Goal: Check status: Check status

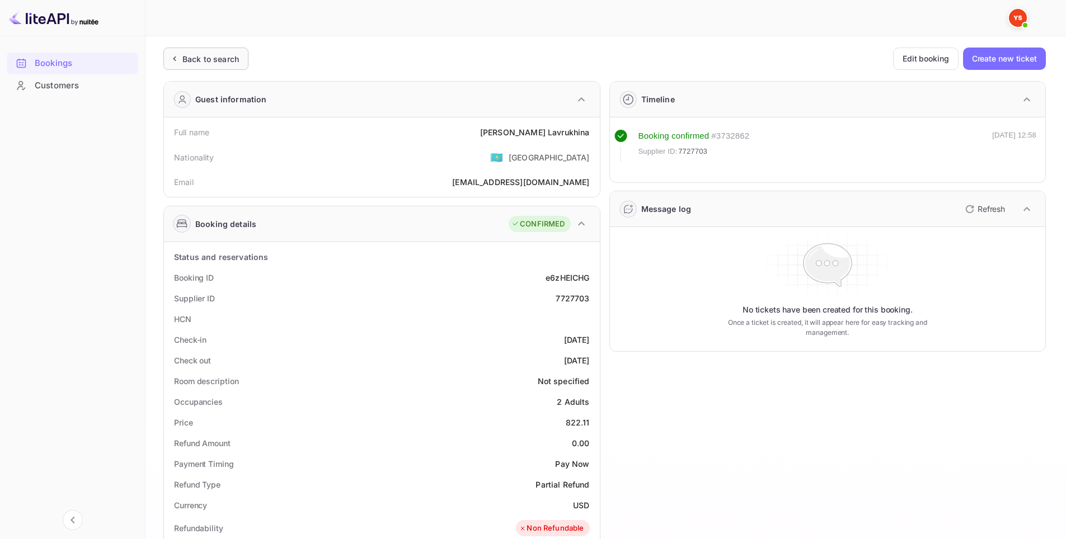
click at [191, 62] on div "Back to search" at bounding box center [210, 59] width 57 height 12
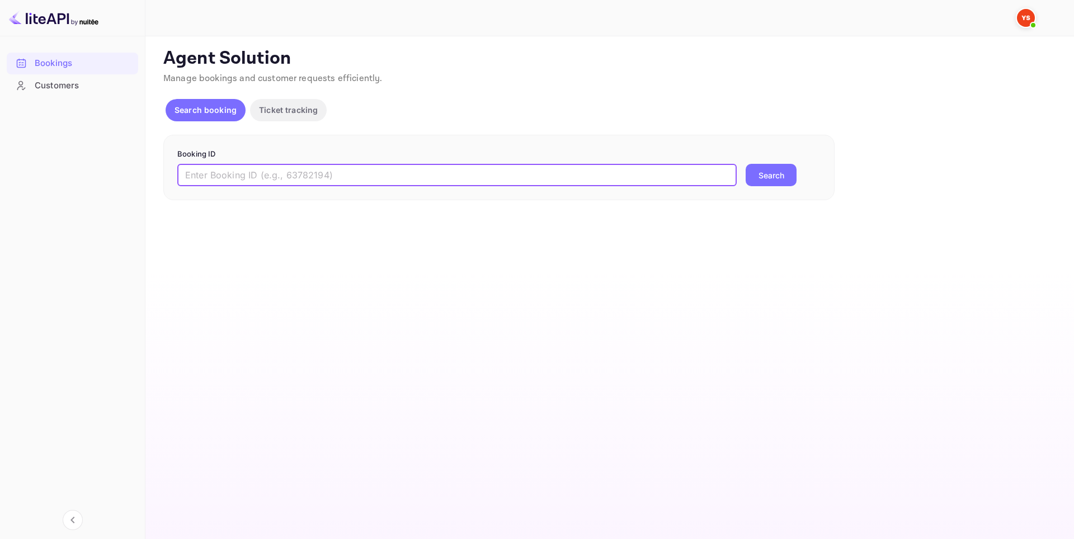
click at [341, 172] on input "text" at bounding box center [457, 175] width 560 height 22
paste input "9138372"
type input "9138372"
click at [767, 176] on button "Search" at bounding box center [771, 175] width 51 height 22
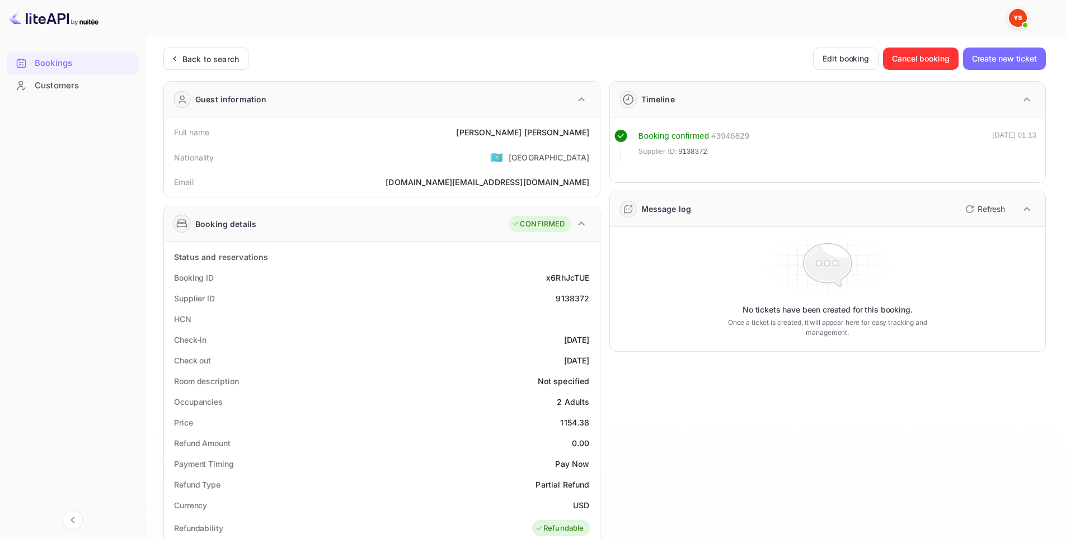
click at [573, 299] on div "9138372" at bounding box center [573, 299] width 34 height 12
copy div "9138372"
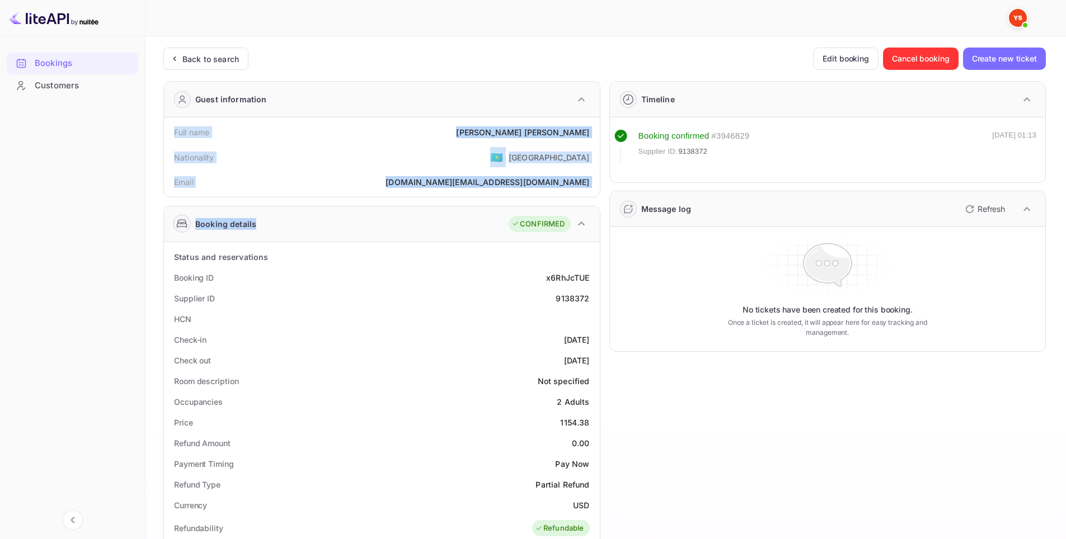
scroll to position [336, 0]
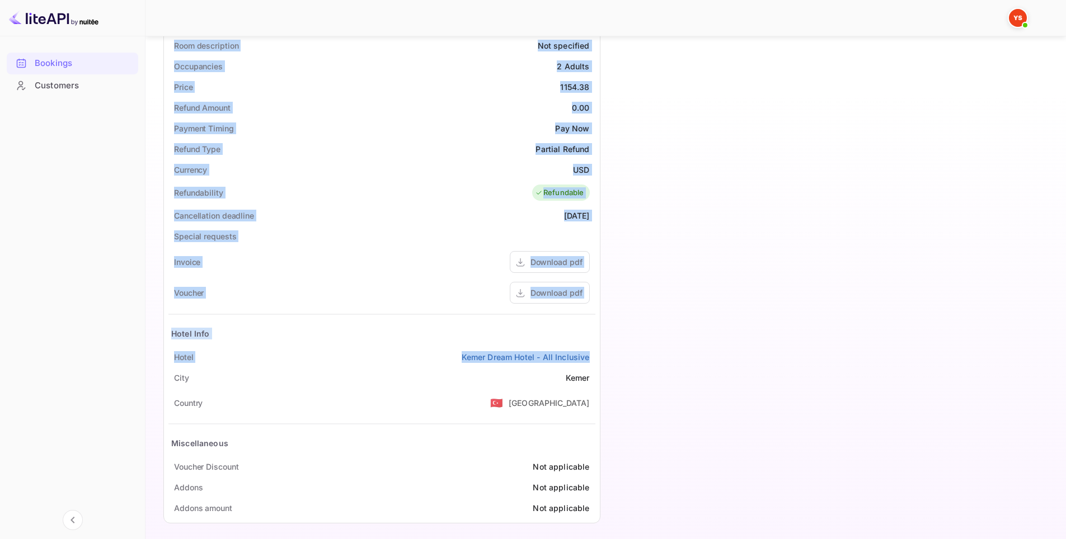
drag, startPoint x: 208, startPoint y: 142, endPoint x: 591, endPoint y: 354, distance: 437.6
click at [591, 354] on div "Unsaved Changes Ticket Affiliate URL [URL][DOMAIN_NAME] Business partner name N…" at bounding box center [598, 116] width 907 height 831
copy div "Full name [PERSON_NAME] Nationality 🇰🇿 [DEMOGRAPHIC_DATA] Email [DOMAIN_NAME][E…"
